Goal: Transaction & Acquisition: Purchase product/service

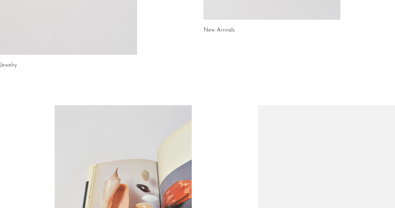
scroll to position [414, 0]
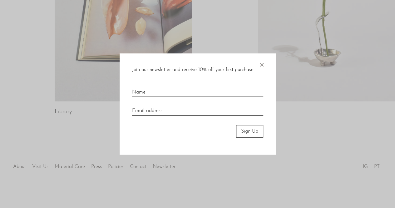
click at [260, 63] on span "×" at bounding box center [262, 63] width 6 height 20
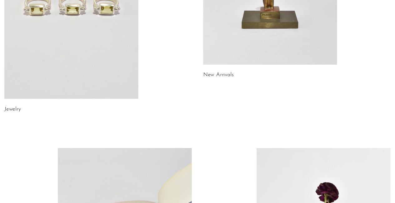
scroll to position [0, 0]
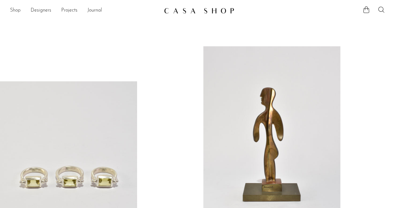
click at [12, 14] on link "Shop" at bounding box center [15, 11] width 11 height 8
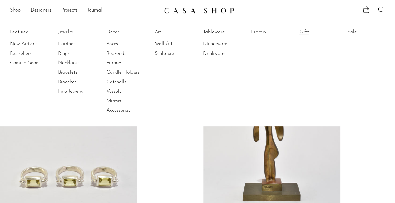
click at [307, 32] on link "Gifts" at bounding box center [322, 32] width 47 height 7
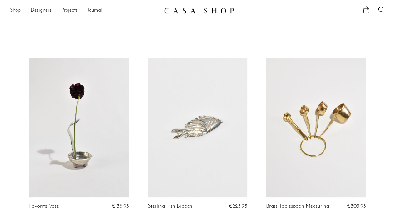
click at [15, 8] on link "Shop" at bounding box center [15, 11] width 11 height 8
